Goal: Communication & Community: Participate in discussion

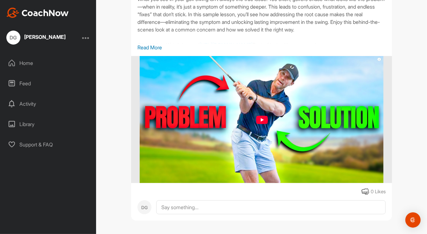
scroll to position [102, 0]
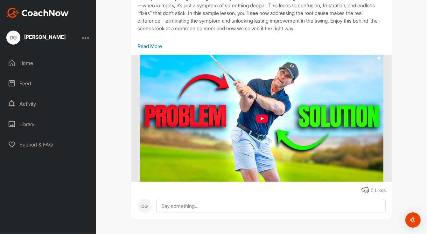
click at [262, 120] on img at bounding box center [262, 118] width 244 height 127
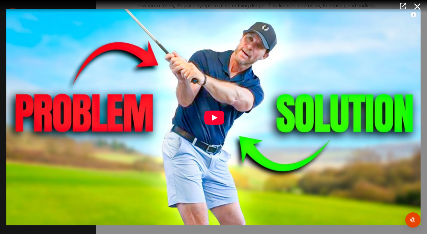
click at [214, 119] on img at bounding box center [213, 117] width 427 height 229
click at [215, 117] on img at bounding box center [213, 117] width 427 height 229
click at [211, 115] on img at bounding box center [213, 117] width 427 height 229
click at [132, 74] on img at bounding box center [213, 117] width 427 height 229
click at [413, 15] on img at bounding box center [213, 117] width 427 height 229
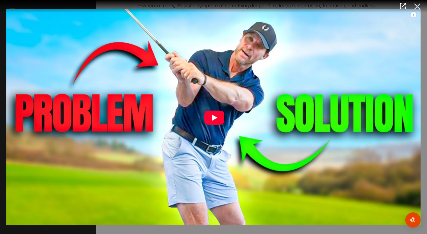
click at [417, 5] on icon at bounding box center [417, 7] width 15 height 12
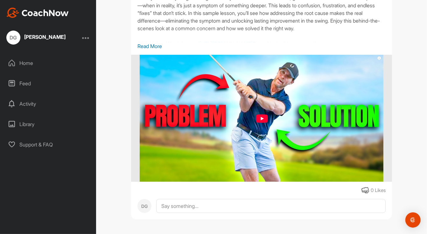
click at [148, 45] on p "Read More" at bounding box center [262, 46] width 248 height 8
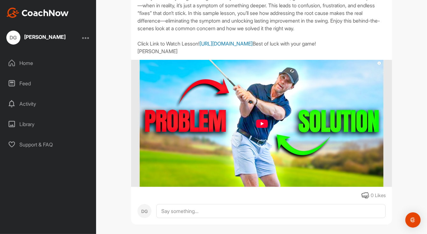
click at [200, 47] on link "[URL][DOMAIN_NAME]" at bounding box center [226, 43] width 53 height 6
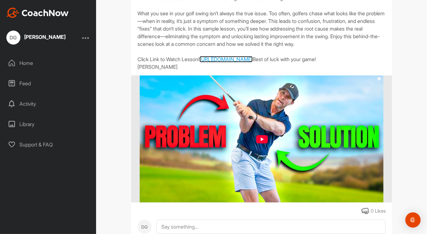
scroll to position [0, 0]
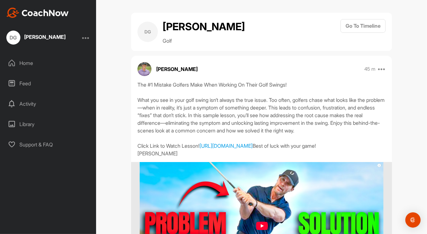
click at [42, 38] on div "[PERSON_NAME]" at bounding box center [44, 36] width 41 height 5
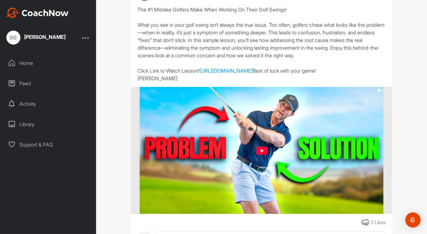
scroll to position [130, 0]
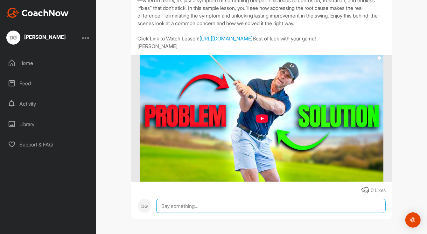
click at [217, 204] on textarea at bounding box center [271, 206] width 230 height 14
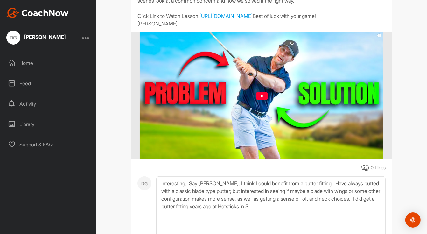
click at [221, 196] on div "[PERSON_NAME] 45 m Report Delete The #1 Mistake Golfers Make When Working On Th…" at bounding box center [261, 96] width 261 height 340
click at [257, 230] on textarea "Interesting. Say [PERSON_NAME], I think I could benefit from a putter fitting. …" at bounding box center [271, 208] width 230 height 64
click at [285, 230] on textarea "Interesting. Say [PERSON_NAME], I think I could benefit from a putter fitting. …" at bounding box center [271, 208] width 230 height 64
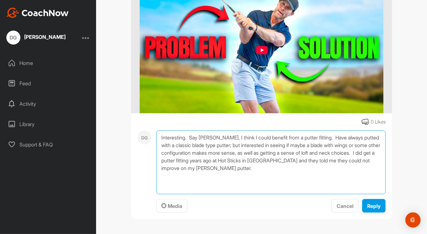
scroll to position [187, 0]
click at [187, 152] on textarea "Interesting. Say [PERSON_NAME], I think I could benefit from a putter fitting. …" at bounding box center [271, 163] width 230 height 64
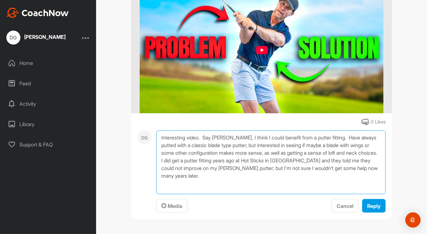
click at [195, 188] on textarea "Interesting video. Say [PERSON_NAME], I think I could benefit from a putter fit…" at bounding box center [271, 163] width 230 height 64
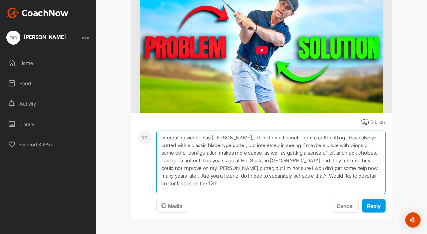
click at [322, 187] on textarea "Interesting video. Say [PERSON_NAME], I think I could benefit from a putter fit…" at bounding box center [271, 163] width 230 height 64
click at [342, 190] on textarea "Interesting video. Say [PERSON_NAME], I think I could benefit from a putter fit…" at bounding box center [271, 163] width 230 height 64
click at [299, 194] on textarea "Interesting video. Say [PERSON_NAME], I think I could benefit from a putter fit…" at bounding box center [271, 163] width 230 height 64
type textarea "Interesting video. Say [PERSON_NAME], I think I could benefit from a putter fit…"
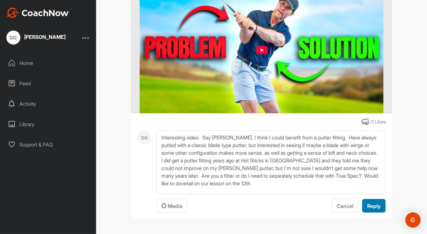
click at [380, 210] on div "Reply" at bounding box center [373, 206] width 13 height 8
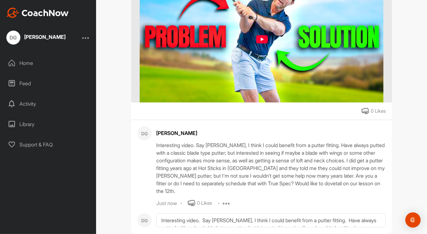
scroll to position [223, 0]
